Goal: Task Accomplishment & Management: Use online tool/utility

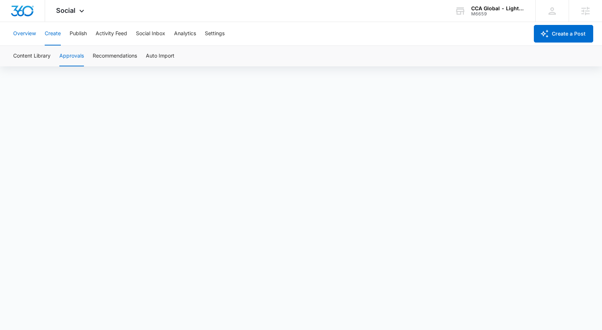
click at [30, 34] on button "Overview" at bounding box center [24, 33] width 23 height 23
click at [51, 29] on button "Create" at bounding box center [53, 33] width 16 height 23
click at [63, 54] on button "Approvals" at bounding box center [71, 56] width 25 height 21
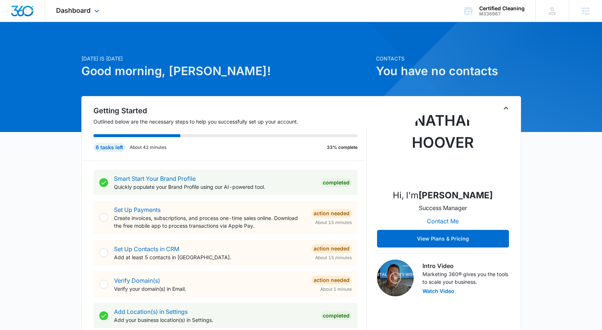
click at [92, 18] on div "Dashboard Apps Reputation Websites Forms CRM Email Social Content Ads Intellige…" at bounding box center [78, 11] width 67 height 22
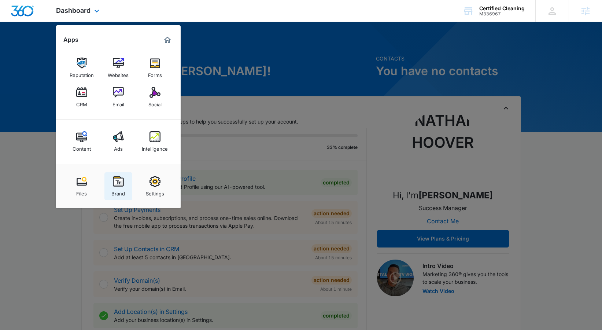
click at [114, 178] on img at bounding box center [118, 181] width 11 height 11
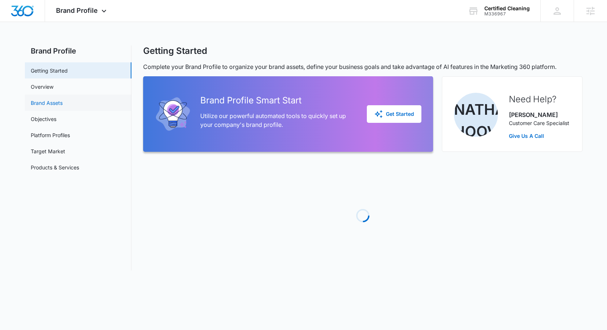
click at [63, 106] on link "Brand Assets" at bounding box center [47, 103] width 32 height 8
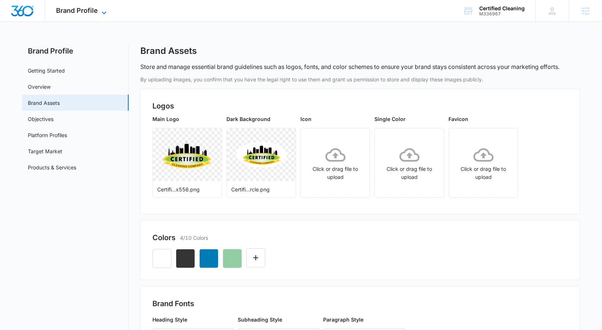
click at [101, 13] on icon at bounding box center [104, 12] width 9 height 9
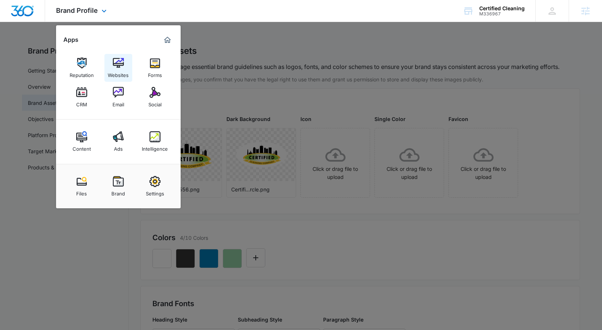
click at [111, 54] on link "Websites" at bounding box center [118, 68] width 28 height 28
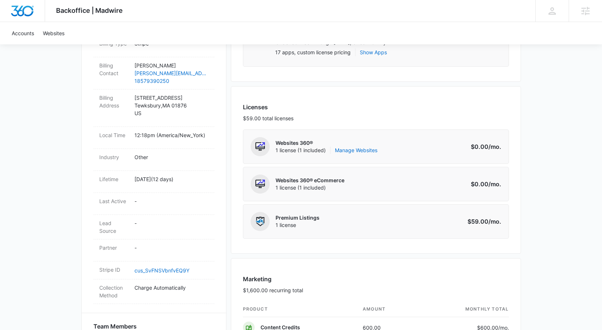
scroll to position [247, 0]
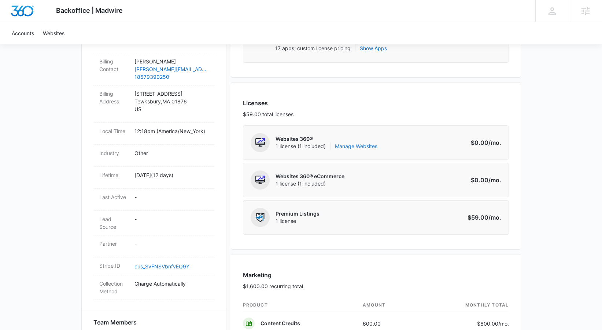
click at [373, 145] on link "Manage Websites" at bounding box center [356, 146] width 42 height 7
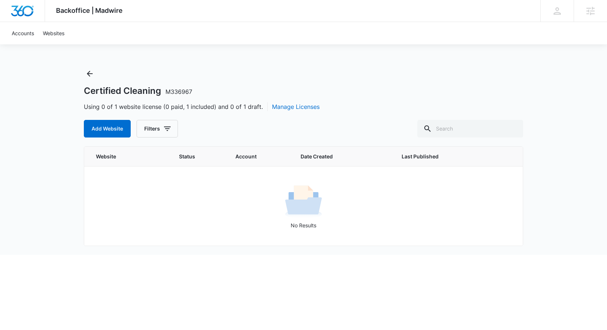
click at [103, 137] on div "Certified Cleaning M336967 Using 0 of 1 website license (0 paid, 1 included) an…" at bounding box center [304, 161] width 440 height 187
click at [104, 134] on button "Add Website" at bounding box center [107, 129] width 47 height 18
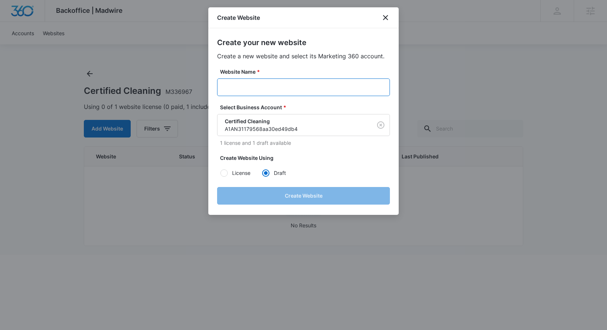
click at [260, 87] on input "Website Name *" at bounding box center [303, 87] width 173 height 18
paste input "M336967"
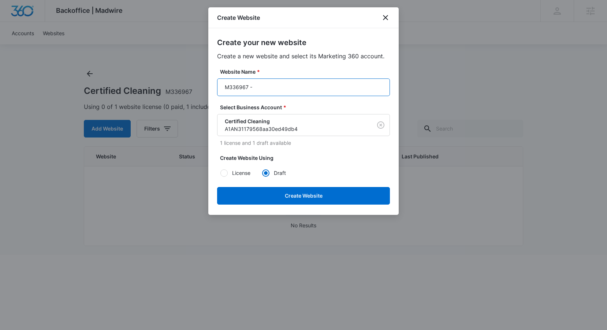
paste input "Certified Cleaning"
type input "M336967 - Certified Cleaning"
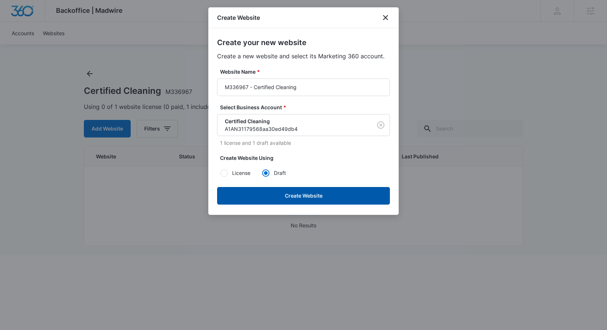
click at [251, 197] on button "Create Website" at bounding box center [303, 196] width 173 height 18
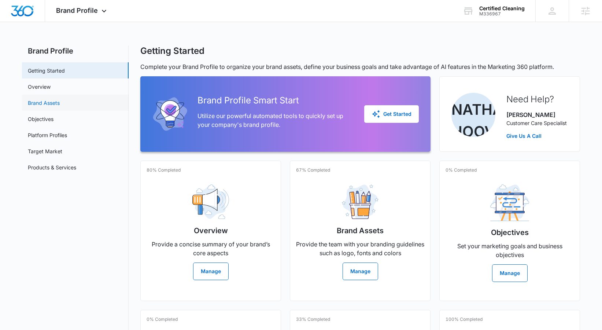
click at [47, 101] on link "Brand Assets" at bounding box center [44, 103] width 32 height 8
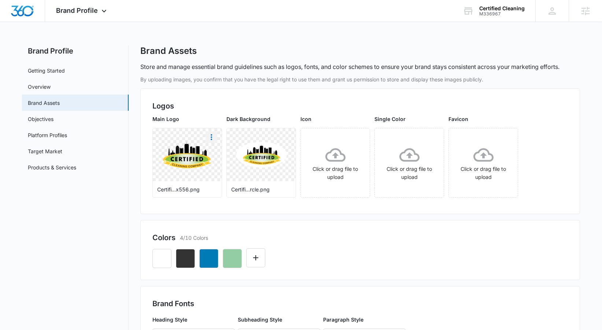
click at [214, 139] on icon "More" at bounding box center [211, 137] width 9 height 9
click at [217, 163] on button "Download" at bounding box center [231, 157] width 50 height 11
